Goal: Navigation & Orientation: Find specific page/section

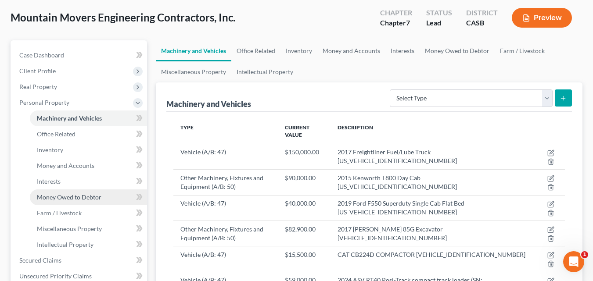
scroll to position [176, 0]
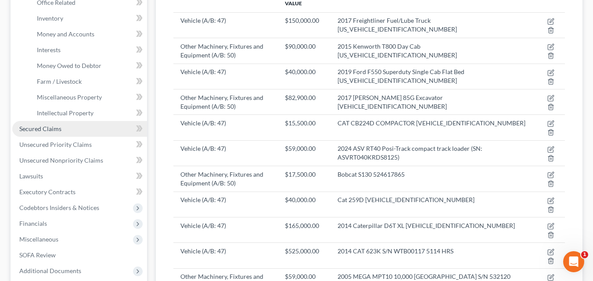
click at [58, 130] on span "Secured Claims" at bounding box center [40, 128] width 42 height 7
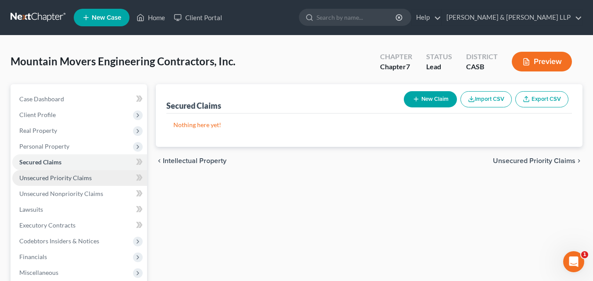
click at [60, 178] on span "Unsecured Priority Claims" at bounding box center [55, 177] width 72 height 7
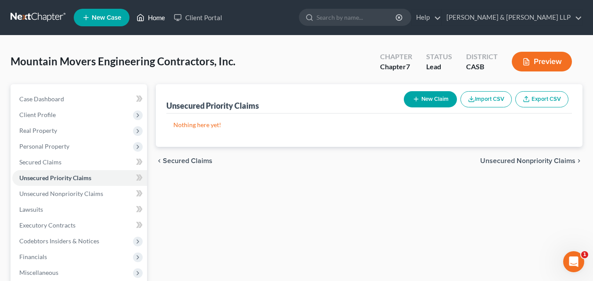
click at [144, 13] on icon at bounding box center [141, 17] width 8 height 11
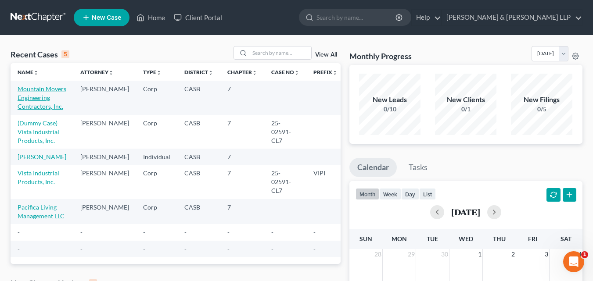
click at [29, 101] on link "Mountain Movers Engineering Contractors, Inc." at bounding box center [42, 97] width 49 height 25
select select "10"
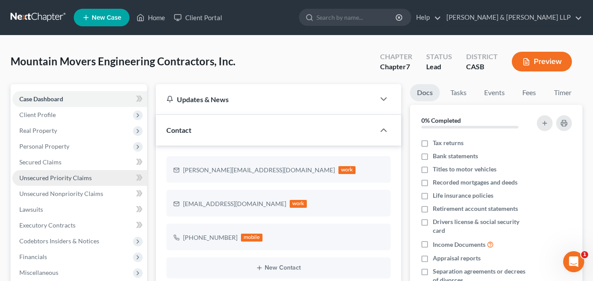
click at [62, 174] on span "Unsecured Priority Claims" at bounding box center [55, 177] width 72 height 7
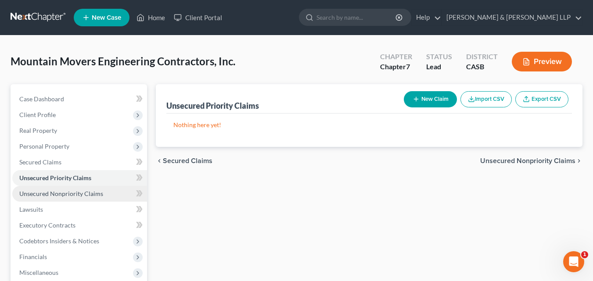
click at [70, 195] on span "Unsecured Nonpriority Claims" at bounding box center [61, 193] width 84 height 7
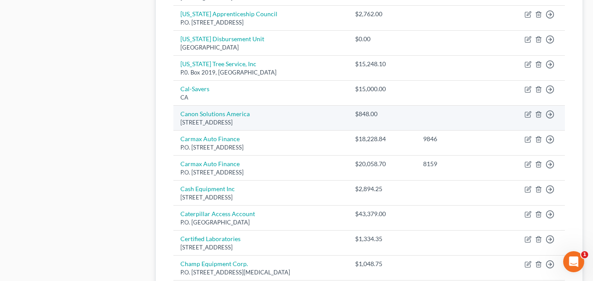
scroll to position [732, 0]
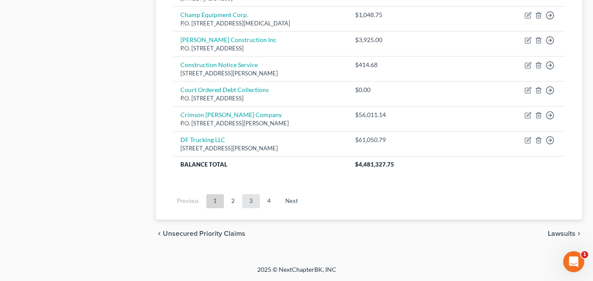
click at [252, 200] on link "3" at bounding box center [251, 202] width 18 height 14
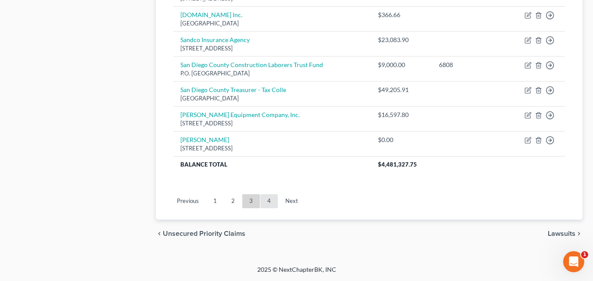
click at [267, 199] on link "4" at bounding box center [269, 202] width 18 height 14
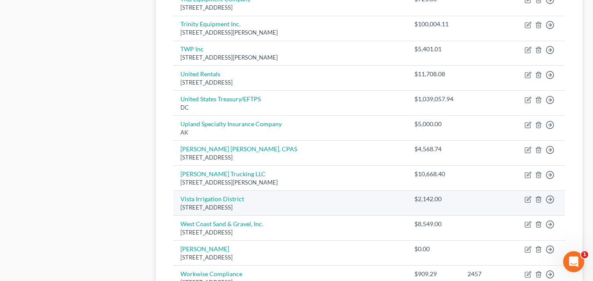
scroll to position [557, 0]
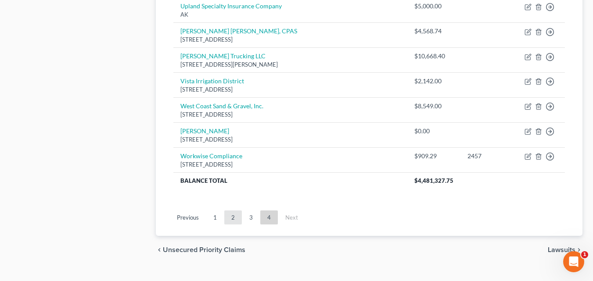
click at [232, 211] on link "2" at bounding box center [233, 218] width 18 height 14
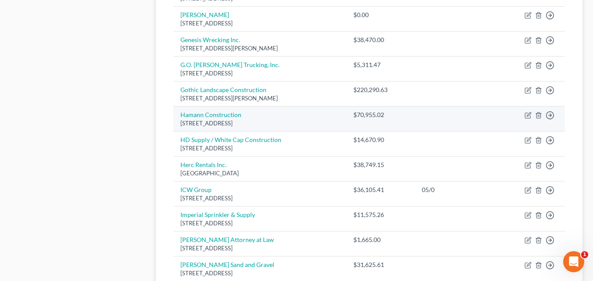
scroll to position [732, 0]
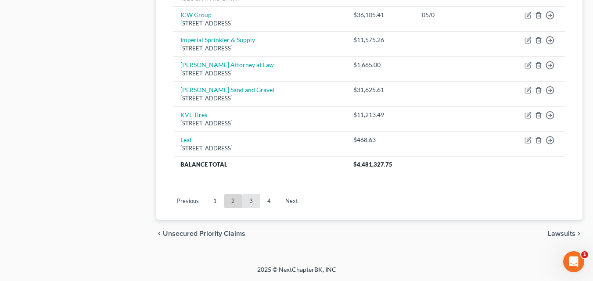
click at [250, 196] on link "3" at bounding box center [251, 202] width 18 height 14
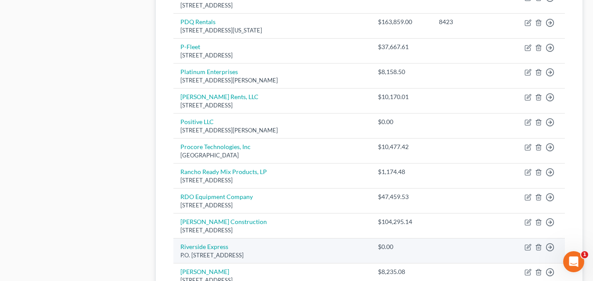
scroll to position [645, 0]
